Goal: Information Seeking & Learning: Compare options

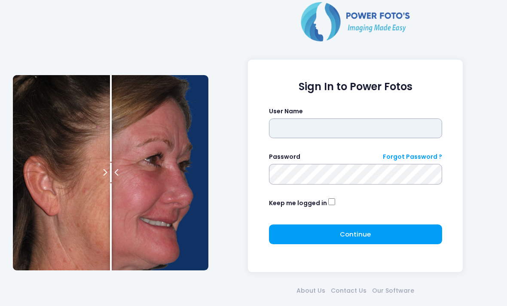
type input "*******"
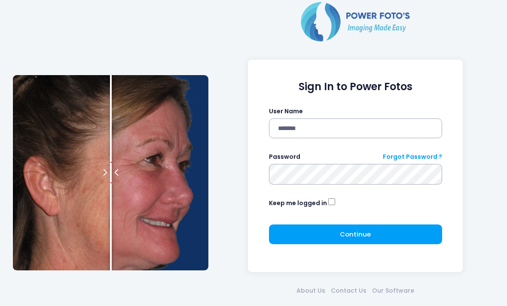
click button "submit" at bounding box center [0, 0] width 0 height 0
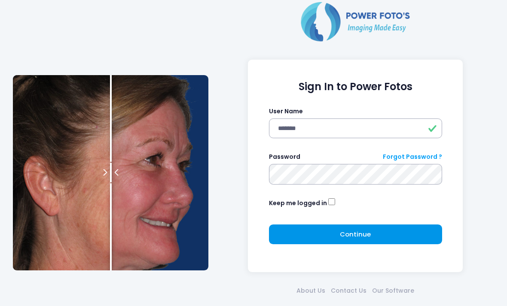
click at [326, 227] on button "Continue Please wait..." at bounding box center [355, 234] width 173 height 20
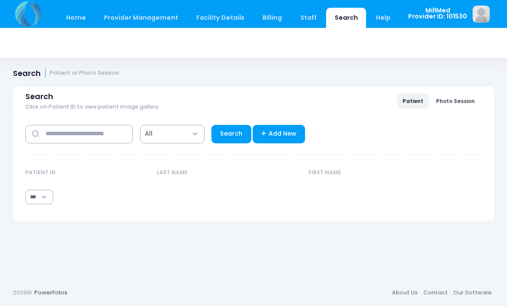
select select "***"
click at [67, 136] on input "text" at bounding box center [78, 134] width 107 height 18
type input "******"
click at [223, 130] on link "Search" at bounding box center [231, 134] width 40 height 18
select select "***"
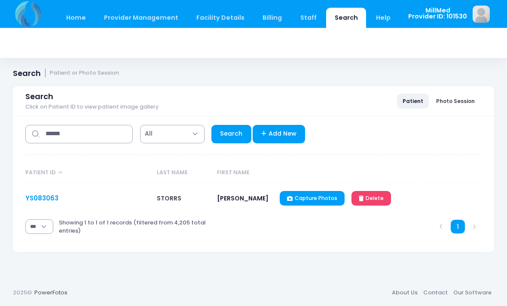
click at [39, 198] on link "YS083063" at bounding box center [41, 198] width 33 height 9
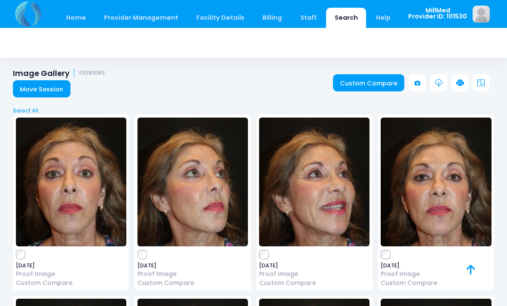
click at [70, 175] on img at bounding box center [71, 182] width 110 height 129
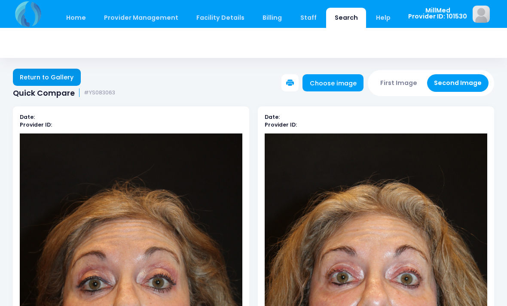
click at [40, 70] on link "Return to Gallery" at bounding box center [47, 77] width 68 height 17
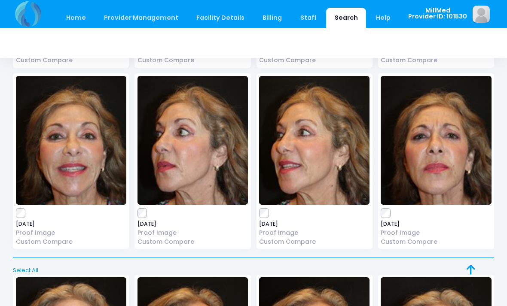
scroll to position [216, 0]
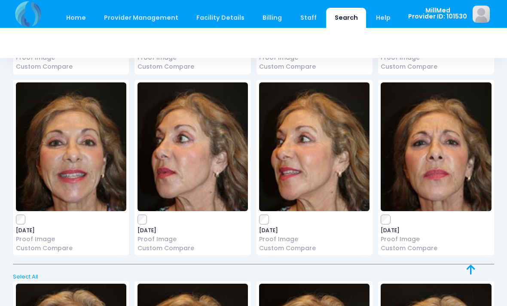
click at [442, 164] on img at bounding box center [435, 146] width 110 height 129
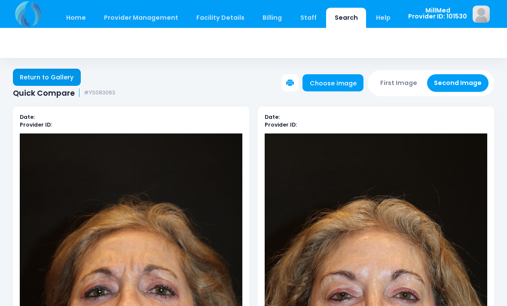
click at [52, 72] on link "Return to Gallery" at bounding box center [47, 77] width 68 height 17
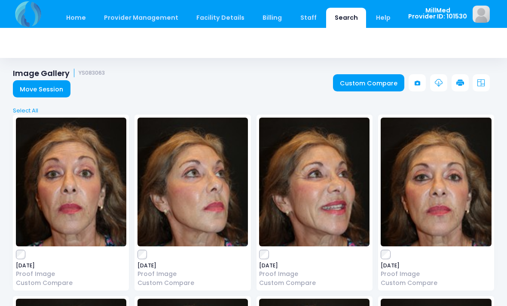
click at [429, 185] on img at bounding box center [435, 182] width 110 height 129
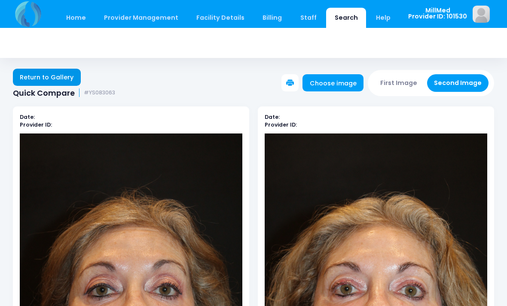
click at [49, 77] on link "Return to Gallery" at bounding box center [47, 77] width 68 height 17
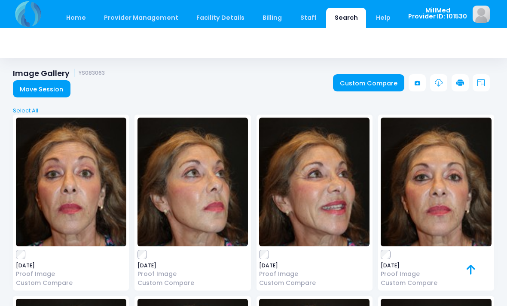
click at [330, 208] on img at bounding box center [314, 182] width 110 height 129
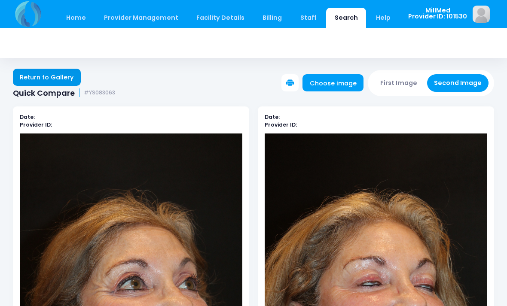
click at [50, 73] on link "Return to Gallery" at bounding box center [47, 77] width 68 height 17
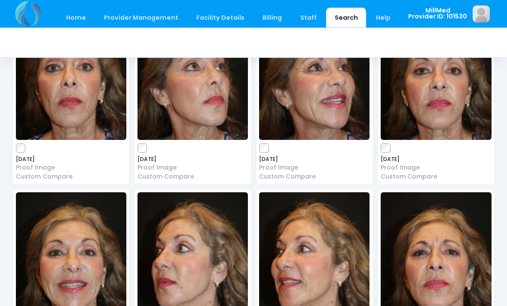
scroll to position [108, 0]
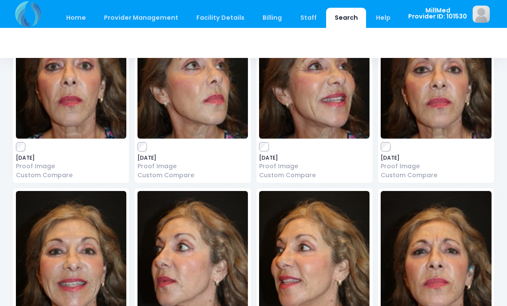
click at [336, 258] on img at bounding box center [314, 255] width 110 height 129
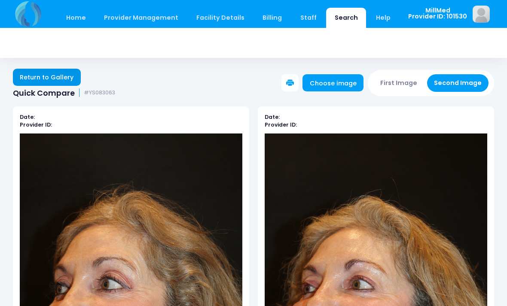
click at [61, 74] on link "Return to Gallery" at bounding box center [47, 77] width 68 height 17
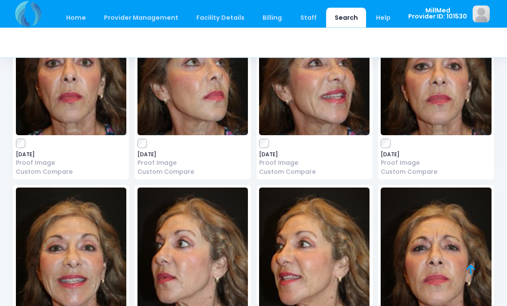
scroll to position [111, 0]
click at [85, 248] on img at bounding box center [71, 252] width 110 height 129
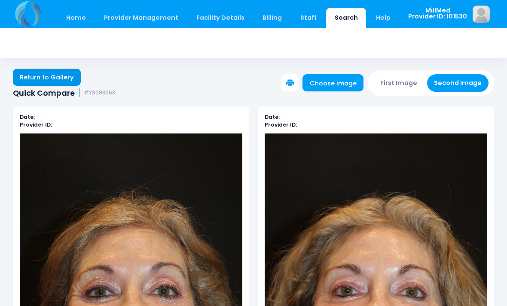
click at [45, 75] on link "Return to Gallery" at bounding box center [47, 77] width 68 height 17
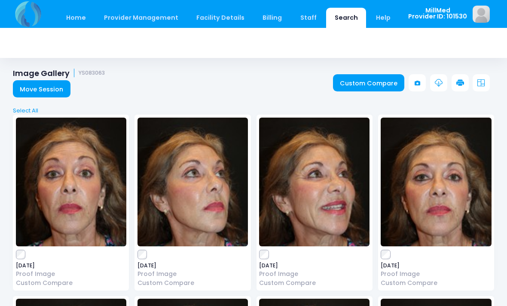
click at [213, 161] on img at bounding box center [192, 182] width 110 height 129
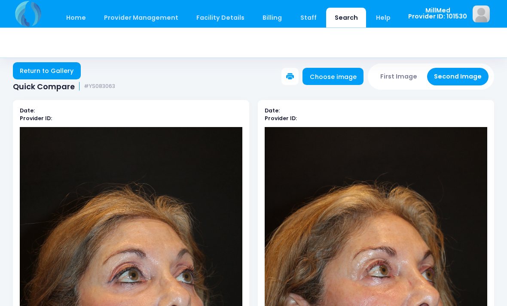
scroll to position [5, 0]
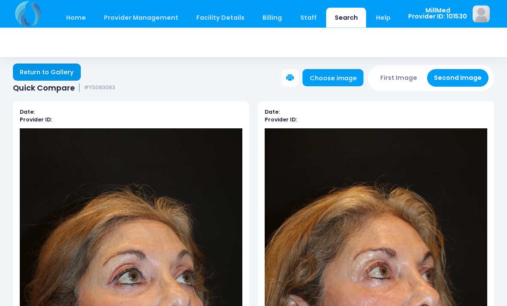
click at [47, 67] on link "Return to Gallery" at bounding box center [47, 72] width 68 height 17
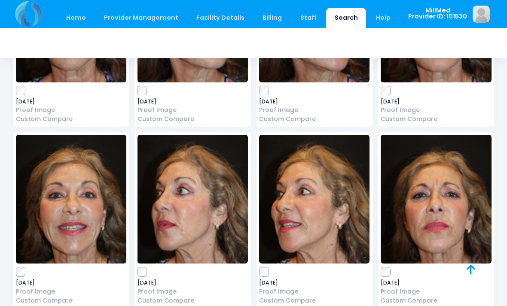
scroll to position [164, 0]
click at [218, 237] on img at bounding box center [192, 199] width 110 height 129
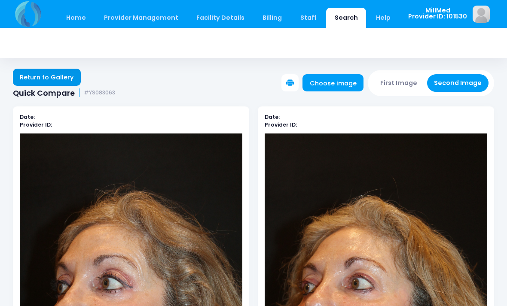
click at [42, 76] on link "Return to Gallery" at bounding box center [47, 77] width 68 height 17
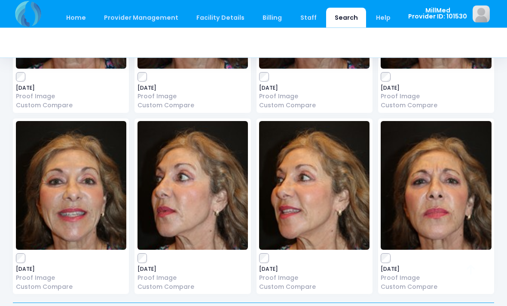
scroll to position [177, 0]
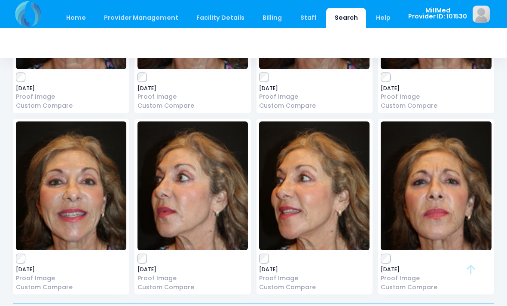
click at [451, 185] on img at bounding box center [435, 185] width 110 height 129
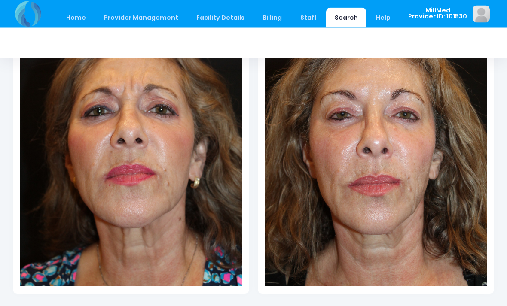
scroll to position [182, 0]
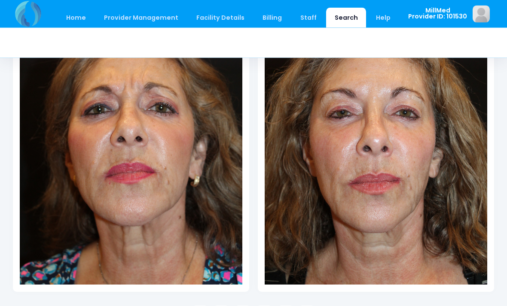
click at [346, 183] on img at bounding box center [375, 118] width 222 height 334
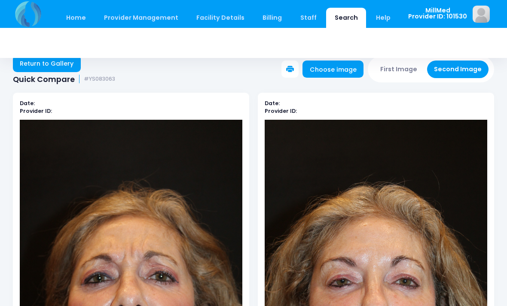
scroll to position [0, 0]
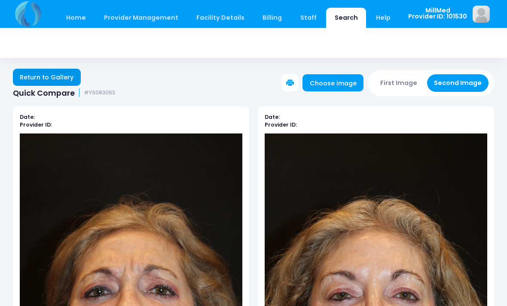
click at [39, 75] on link "Return to Gallery" at bounding box center [47, 77] width 68 height 17
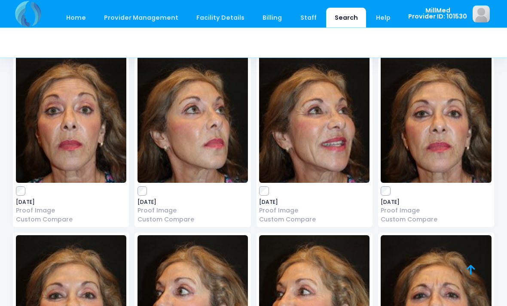
scroll to position [68, 0]
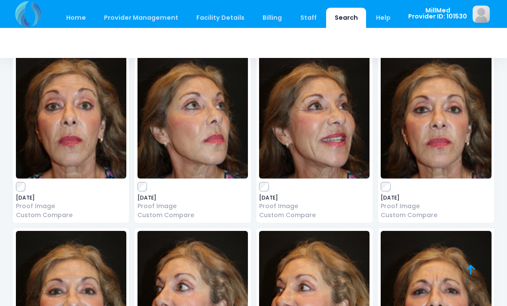
click at [320, 115] on img at bounding box center [314, 114] width 110 height 129
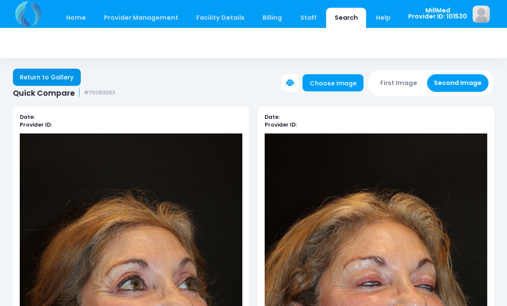
click at [46, 73] on link "Return to Gallery" at bounding box center [47, 77] width 68 height 17
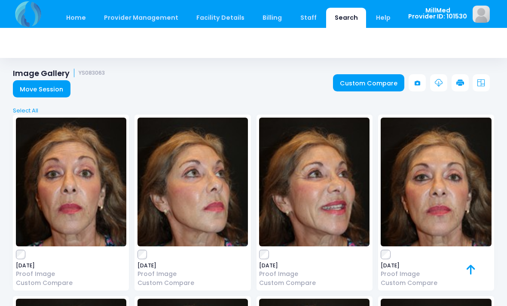
click at [86, 158] on img at bounding box center [71, 182] width 110 height 129
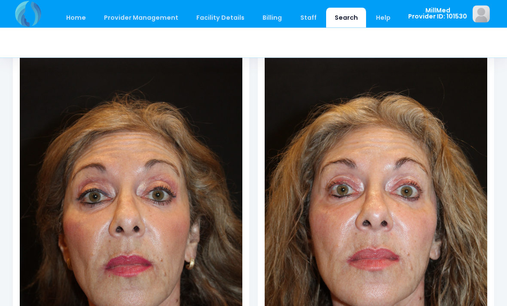
scroll to position [88, 0]
